Goal: Task Accomplishment & Management: Complete application form

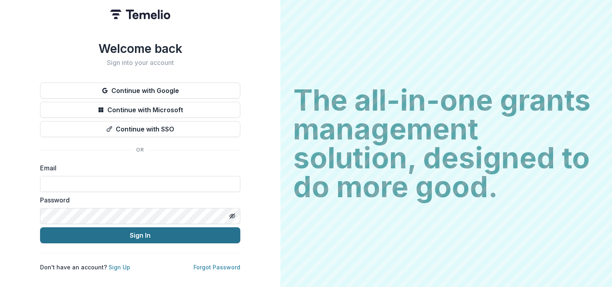
type input "**********"
click at [191, 229] on button "Sign In" at bounding box center [140, 235] width 200 height 16
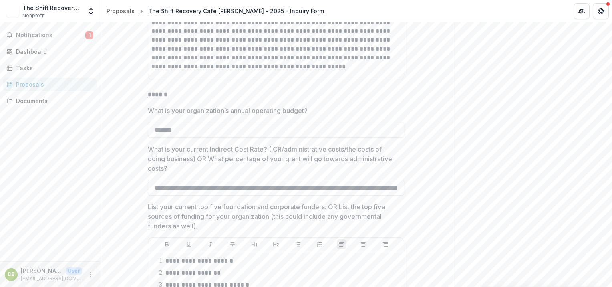
scroll to position [2442, 0]
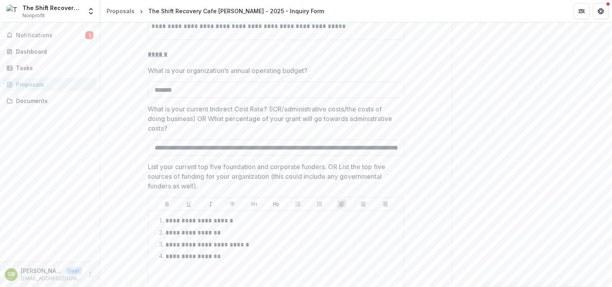
drag, startPoint x: 196, startPoint y: 91, endPoint x: 146, endPoint y: 92, distance: 50.0
paste input "*"
type input "********"
click at [241, 147] on input "**********" at bounding box center [276, 147] width 256 height 16
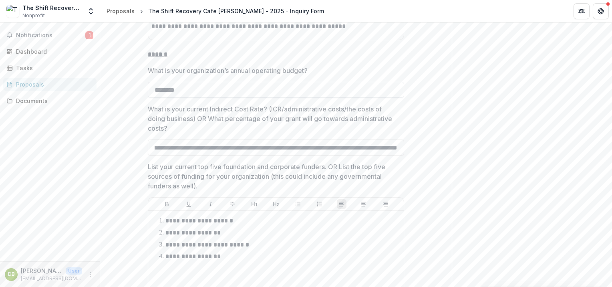
scroll to position [0, 0]
drag, startPoint x: 187, startPoint y: 93, endPoint x: 128, endPoint y: 95, distance: 58.5
paste input "******"
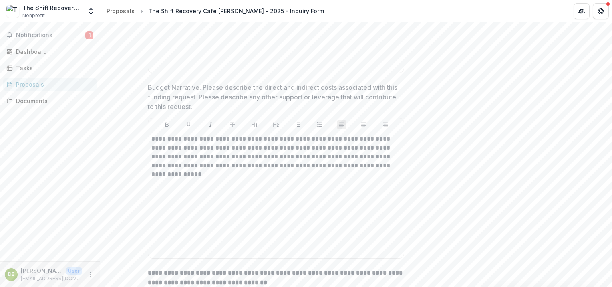
scroll to position [2922, 0]
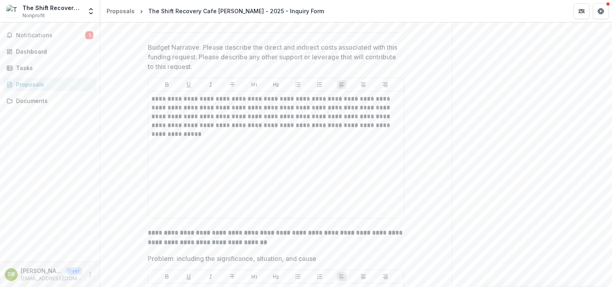
type input "*******"
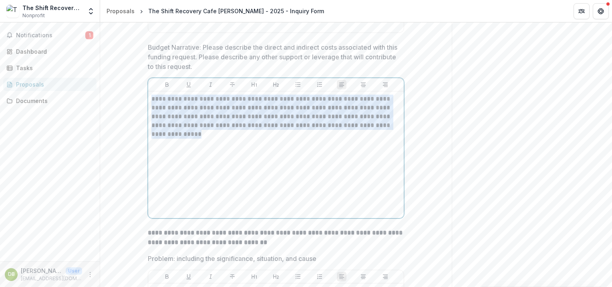
drag, startPoint x: 201, startPoint y: 145, endPoint x: 144, endPoint y: 95, distance: 76.1
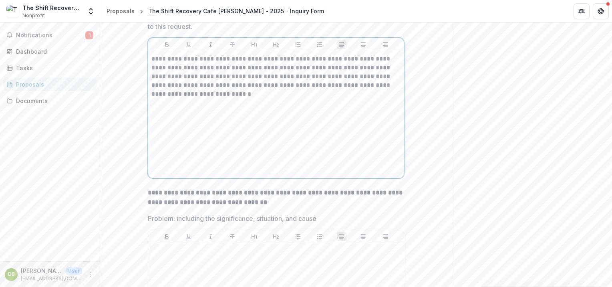
scroll to position [3042, 0]
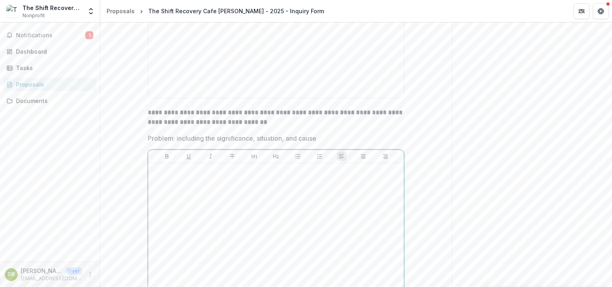
click at [308, 187] on div at bounding box center [275, 226] width 249 height 120
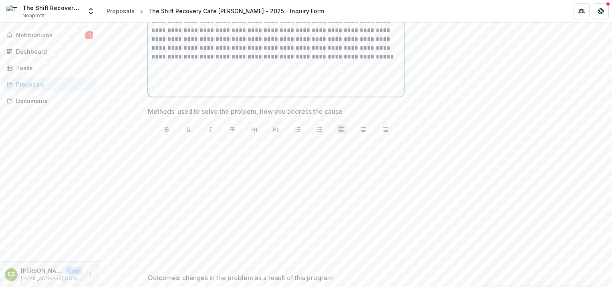
scroll to position [3242, 0]
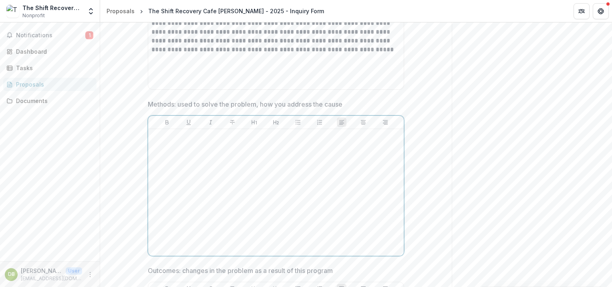
click at [224, 167] on div at bounding box center [275, 192] width 249 height 120
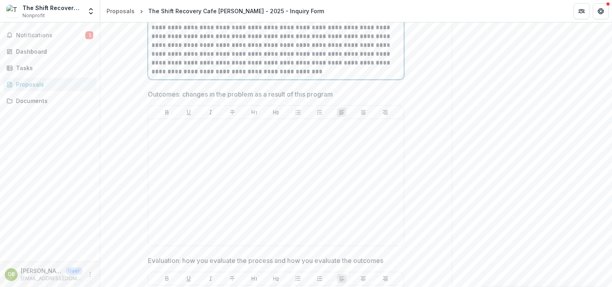
scroll to position [3476, 0]
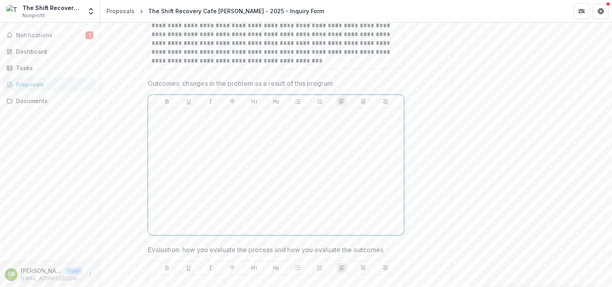
click at [275, 167] on div at bounding box center [275, 171] width 249 height 120
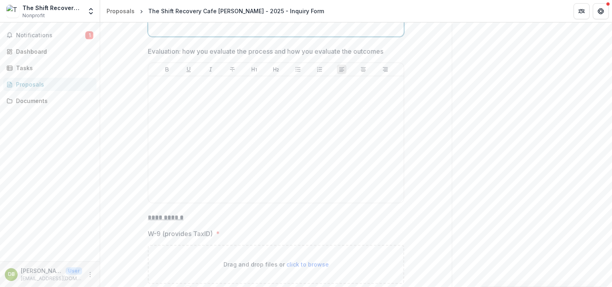
scroll to position [3677, 0]
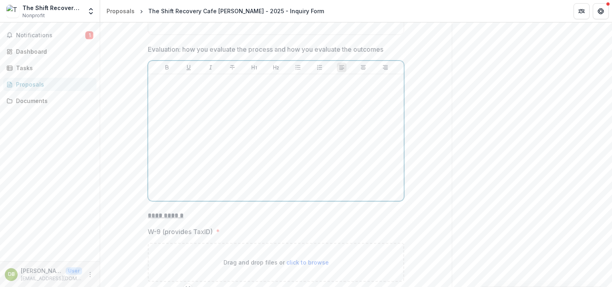
click at [294, 124] on div at bounding box center [275, 137] width 249 height 120
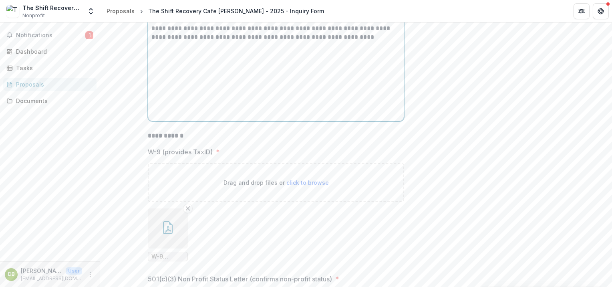
scroll to position [3757, 0]
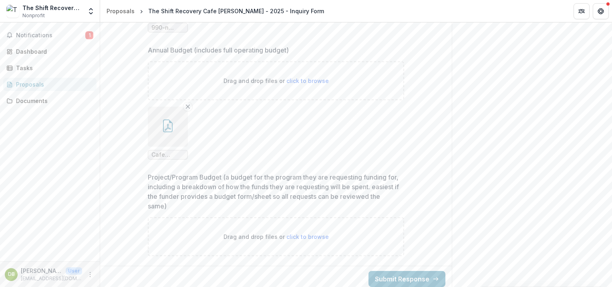
scroll to position [4254, 0]
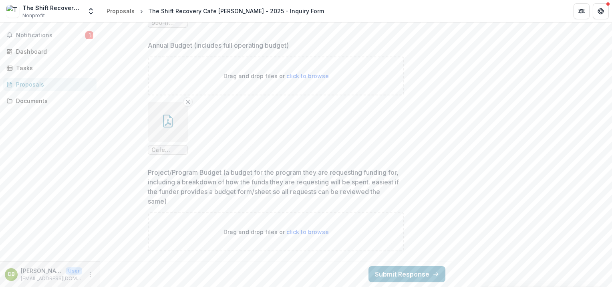
click at [193, 262] on div "Back Submit Response" at bounding box center [275, 274] width 351 height 26
click at [317, 233] on span "click to browse" at bounding box center [307, 231] width 42 height 7
type input "**********"
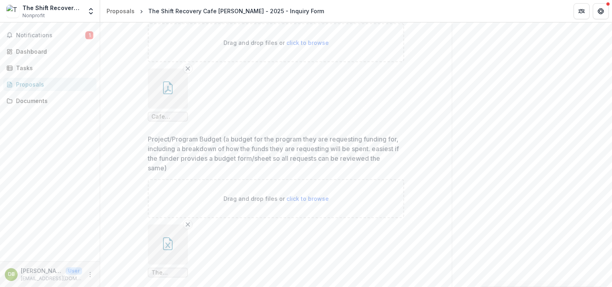
scroll to position [4320, 0]
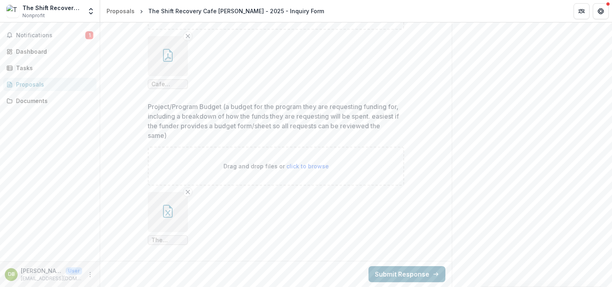
click at [393, 276] on button "Submit Response" at bounding box center [406, 274] width 77 height 16
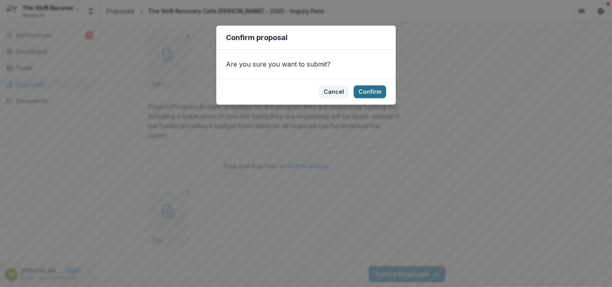
click at [377, 89] on button "Confirm" at bounding box center [369, 91] width 32 height 13
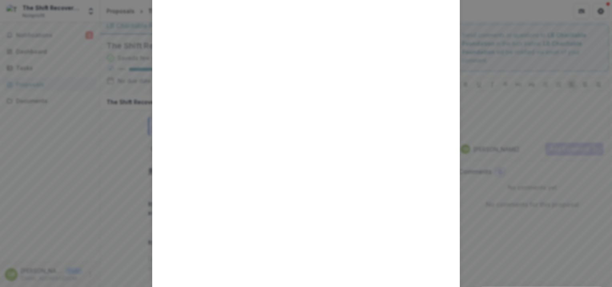
scroll to position [0, 0]
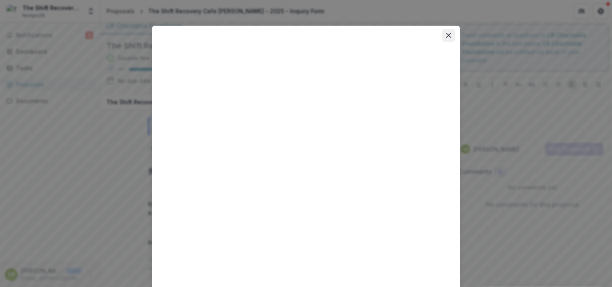
click at [451, 36] on button "Close" at bounding box center [448, 35] width 13 height 13
